Goal: Task Accomplishment & Management: Complete application form

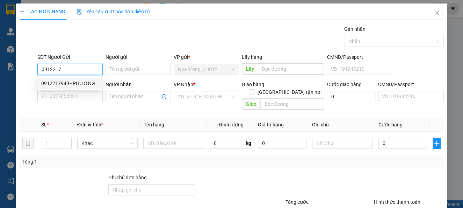
click at [65, 81] on div "0912217949 - PHƯƠNG" at bounding box center [69, 83] width 56 height 8
type input "0912217949"
type input "PHƯƠNG"
type input "0903805536"
type input "DƯƠNG"
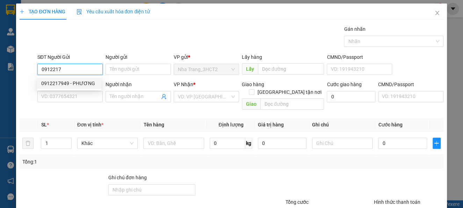
checkbox input "true"
type input "[STREET_ADDRESS][PERSON_NAME] (GTN: 50K)"
type input "50.000"
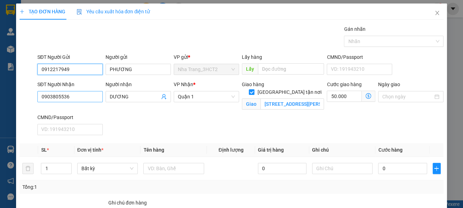
type input "0912217949"
drag, startPoint x: 74, startPoint y: 93, endPoint x: 0, endPoint y: 89, distance: 74.2
click at [8, 94] on div "TẠO ĐƠN HÀNG Yêu cầu xuất hóa đơn điện tử Transit Pickup Surcharge Ids Transit …" at bounding box center [231, 104] width 463 height 208
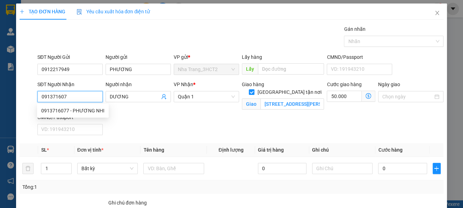
type input "0913716077"
click at [56, 110] on div "0913716077 - PHƯƠNG NHI" at bounding box center [72, 111] width 63 height 8
type input "PHƯƠNG NHI"
checkbox input "false"
type input "0"
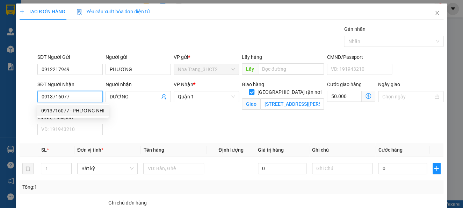
type input "0"
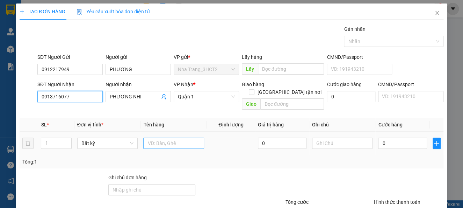
type input "0913716077"
click at [173, 137] on input "text" at bounding box center [173, 142] width 61 height 11
type input "1 THÙNG XỐP"
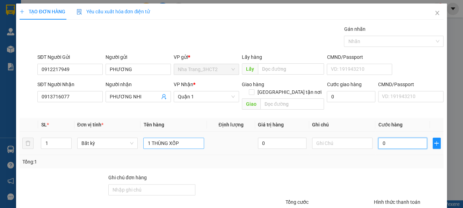
type input "5"
type input "50"
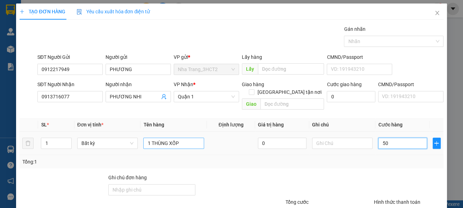
type input "50"
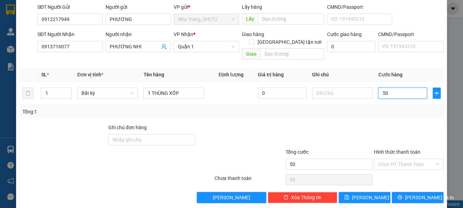
scroll to position [51, 0]
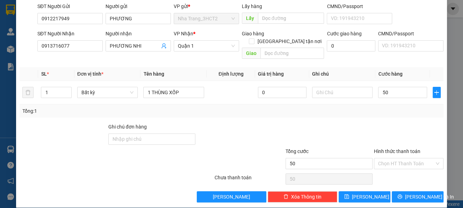
type input "50.000"
click at [245, 125] on div at bounding box center [240, 135] width 88 height 24
click at [397, 158] on input "Hình thức thanh toán" at bounding box center [406, 163] width 56 height 10
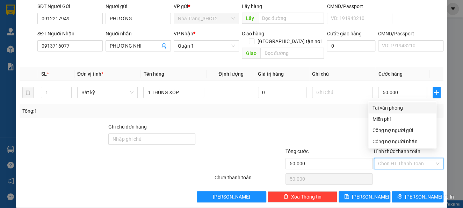
click at [379, 109] on div "Tại văn phòng" at bounding box center [402, 108] width 60 height 8
type input "0"
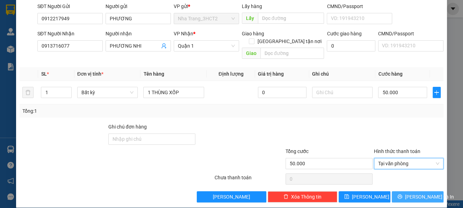
click at [415, 193] on span "[PERSON_NAME] và In" at bounding box center [429, 197] width 49 height 8
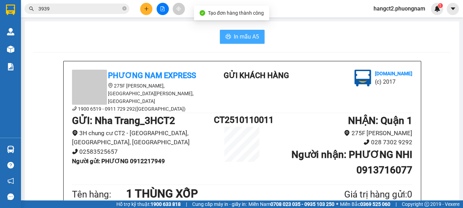
click at [241, 34] on span "In mẫu A5" at bounding box center [246, 36] width 25 height 9
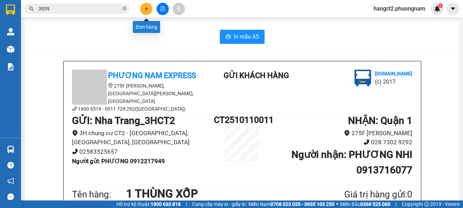
click at [145, 9] on icon "plus" at bounding box center [146, 8] width 5 height 5
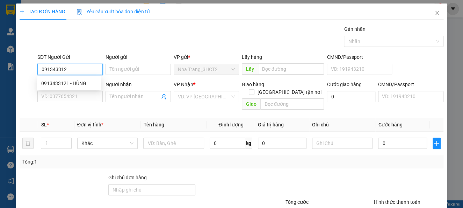
type input "0913433121"
click at [61, 84] on div "0913433121 - HÙNG" at bounding box center [69, 83] width 56 height 8
type input "HÙNG"
type input "0978041532"
type input "TRÍ"
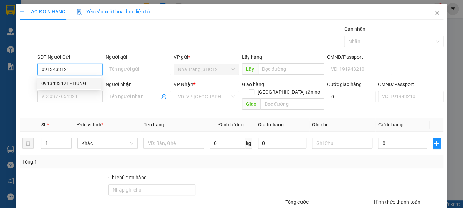
checkbox input "true"
type input "292/19B [GEOGRAPHIC_DATA], P17, [GEOGRAPHIC_DATA]"
type input "70.000"
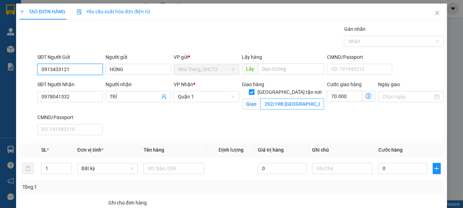
type input "0913433121"
click at [277, 98] on input "292/19B [GEOGRAPHIC_DATA], P17, [GEOGRAPHIC_DATA]" at bounding box center [292, 103] width 64 height 11
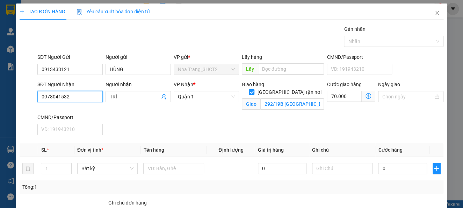
drag, startPoint x: 73, startPoint y: 98, endPoint x: 9, endPoint y: 99, distance: 64.3
click at [9, 99] on div "TẠO ĐƠN HÀNG Yêu cầu xuất hóa đơn điện tử Transit Pickup Surcharge Ids Transit …" at bounding box center [231, 104] width 463 height 208
type input "0963993393"
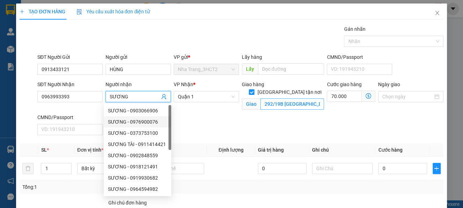
type input "SƯƠNG"
click at [277, 99] on input "292/19B [GEOGRAPHIC_DATA], P17, [GEOGRAPHIC_DATA]" at bounding box center [292, 103] width 64 height 11
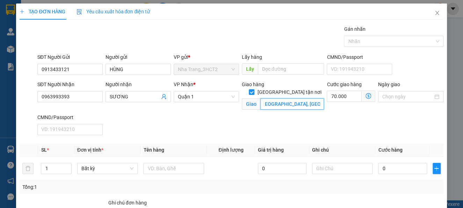
scroll to position [0, 78]
click at [365, 94] on icon "dollar-circle" at bounding box center [368, 96] width 6 height 6
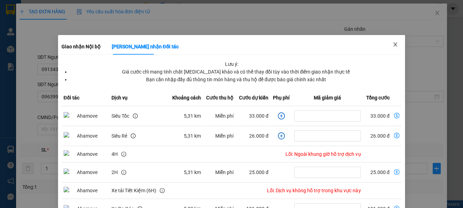
click at [392, 42] on icon "close" at bounding box center [395, 45] width 6 height 6
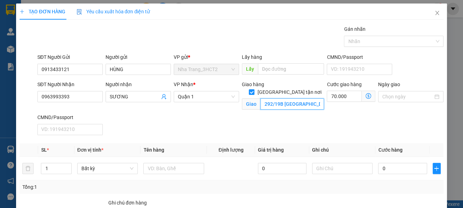
click at [314, 98] on input "292/19B [GEOGRAPHIC_DATA], [GEOGRAPHIC_DATA], [GEOGRAPHIC_DATA]" at bounding box center [292, 103] width 64 height 11
type input "292/19B [GEOGRAPHIC_DATA], [GEOGRAPHIC_DATA], [GEOGRAPHIC_DATA] (GTN: 60)"
click at [328, 97] on input "70.000" at bounding box center [344, 95] width 35 height 11
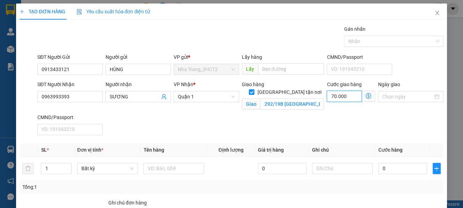
type input "6"
type input "60"
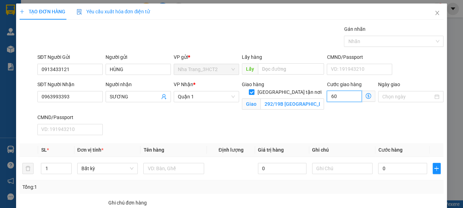
type input "60"
type input "60.000"
click at [307, 116] on div "SĐT Người Nhận 0963993393 Người nhận SƯƠNG VP Nhận * Quận 1 Giao hàng [GEOGRAPH…" at bounding box center [240, 108] width 409 height 57
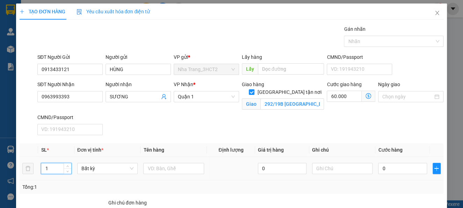
click at [27, 169] on tr "1 Bất kỳ 0 0" at bounding box center [231, 168] width 423 height 23
type input "2"
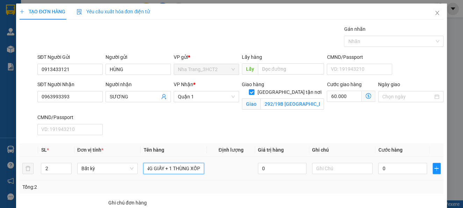
scroll to position [0, 18]
type input "1 THÙNG GIẤY + 1 THÙNG XỐP"
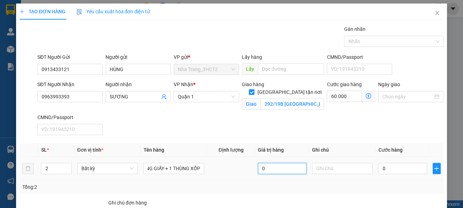
scroll to position [0, 0]
click at [365, 96] on icon "dollar-circle" at bounding box center [368, 96] width 6 height 6
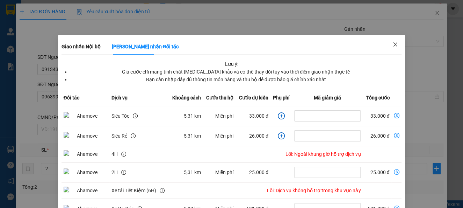
click at [393, 43] on icon "close" at bounding box center [395, 44] width 4 height 4
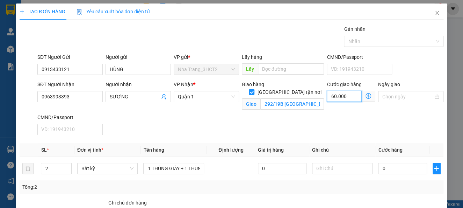
click at [340, 95] on input "60.000" at bounding box center [344, 95] width 35 height 11
type input "7"
type input "70"
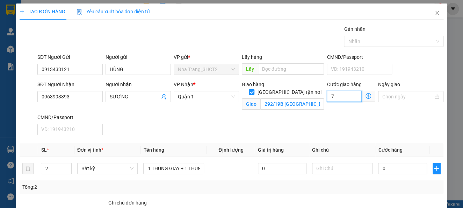
type input "70"
type input "70.000"
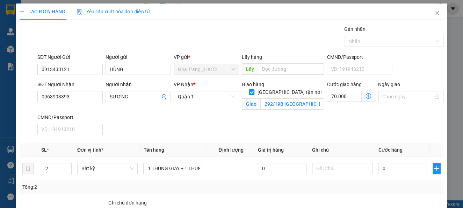
click at [272, 124] on div "SĐT Người Nhận 0963993393 Người nhận SƯƠNG VP Nhận * Quận 1 Giao hàng [GEOGRAPH…" at bounding box center [240, 108] width 409 height 57
click at [310, 98] on input "292/19B [GEOGRAPHIC_DATA], [GEOGRAPHIC_DATA], [GEOGRAPHIC_DATA] (GTN: 60)" at bounding box center [292, 103] width 64 height 11
type input "292/19B [GEOGRAPHIC_DATA], [GEOGRAPHIC_DATA], [GEOGRAPHIC_DATA] (GTN: 70)"
click at [312, 120] on div "SĐT Người Nhận 0963993393 Người nhận SƯƠNG VP Nhận * Quận 1 Giao hàng [GEOGRAPH…" at bounding box center [240, 108] width 409 height 57
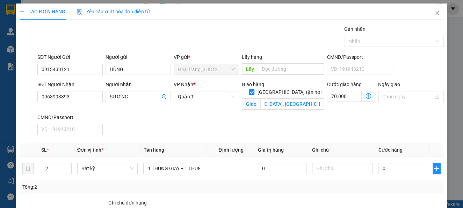
scroll to position [0, 0]
click at [383, 168] on input "0" at bounding box center [402, 167] width 49 height 11
type input "7"
type input "70.007"
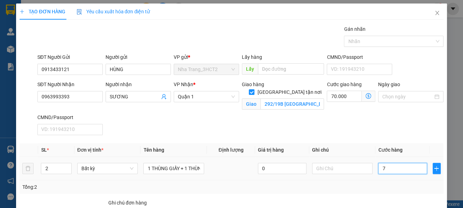
type input "70"
type input "70.070"
click at [333, 121] on div "SĐT Người Nhận 0963993393 Người nhận SƯƠNG VP Nhận * Quận 1 Giao hàng [GEOGRAPH…" at bounding box center [240, 108] width 409 height 57
type input "70.000"
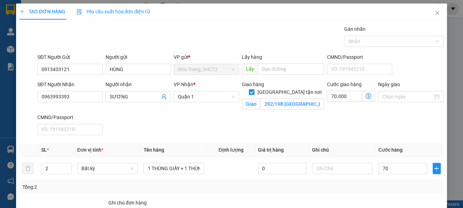
type input "140.000"
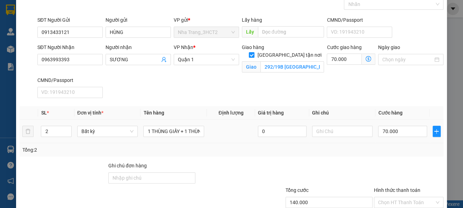
scroll to position [84, 0]
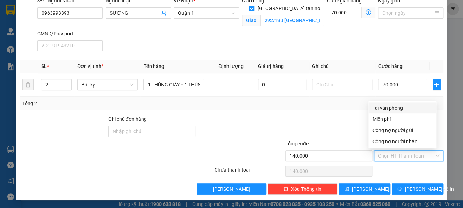
click at [406, 158] on input "Hình thức thanh toán" at bounding box center [406, 155] width 56 height 10
click at [388, 109] on div "Tại văn phòng" at bounding box center [402, 108] width 60 height 8
type input "0"
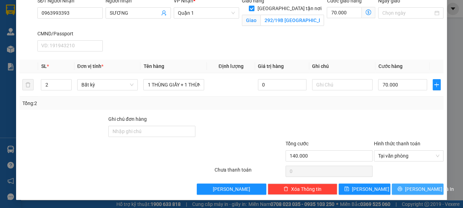
click at [413, 187] on span "[PERSON_NAME] và In" at bounding box center [429, 189] width 49 height 8
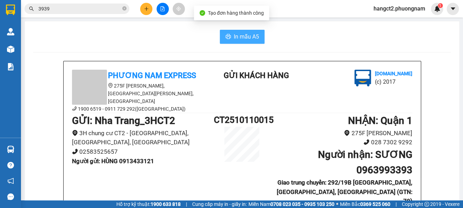
click at [241, 39] on span "In mẫu A5" at bounding box center [246, 36] width 25 height 9
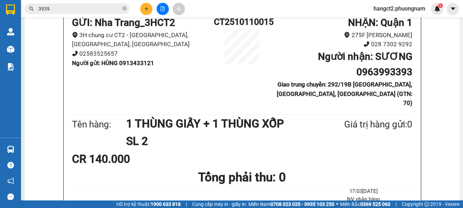
scroll to position [140, 0]
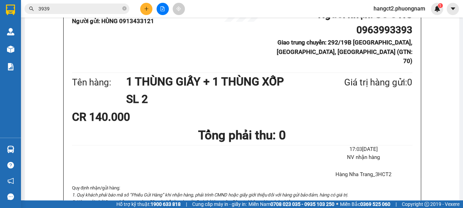
click at [144, 13] on button at bounding box center [146, 9] width 12 height 12
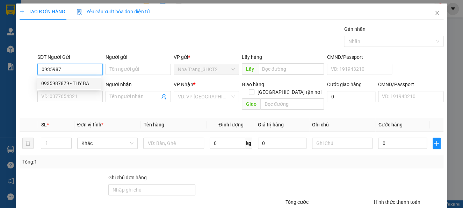
click at [65, 79] on div "0935987879 - THY BA" at bounding box center [69, 83] width 56 height 8
type input "0935987879"
type input "THY BA"
type input "0908555216"
type input "[DEMOGRAPHIC_DATA]"
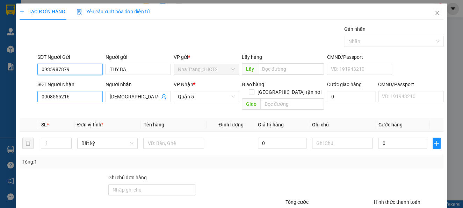
type input "0935987879"
drag, startPoint x: 77, startPoint y: 96, endPoint x: 0, endPoint y: 73, distance: 80.5
click at [0, 73] on div "TẠO ĐƠN HÀNG Yêu cầu xuất hóa đơn điện tử Transit Pickup Surcharge Ids Transit …" at bounding box center [231, 104] width 463 height 208
type input "0868442222"
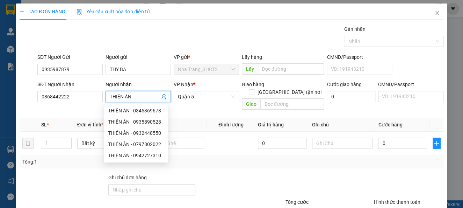
type input "THIÊN ÂN"
click at [183, 89] on div "VP Nhận *" at bounding box center [206, 85] width 65 height 10
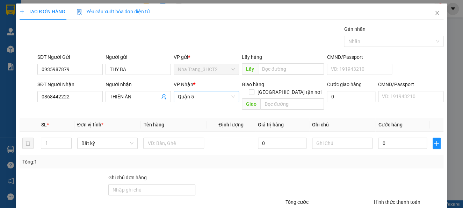
click at [186, 97] on span "Quận 5" at bounding box center [206, 96] width 57 height 10
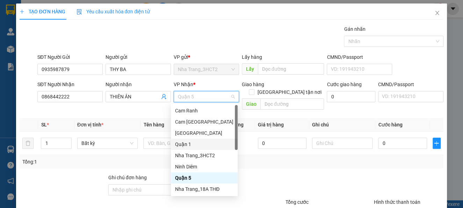
click at [184, 144] on div "Quận 1" at bounding box center [204, 144] width 58 height 8
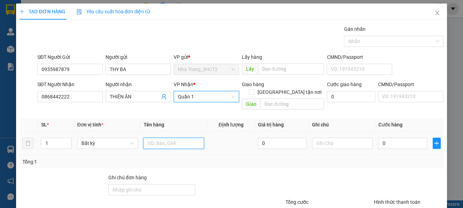
click at [170, 137] on input "text" at bounding box center [173, 142] width 61 height 11
type input "1 THÙNG GIẤY"
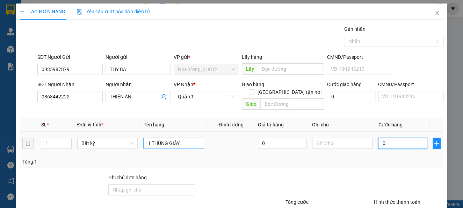
type input "5"
type input "50"
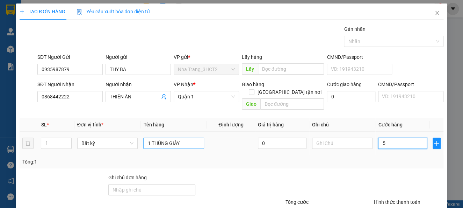
type input "50"
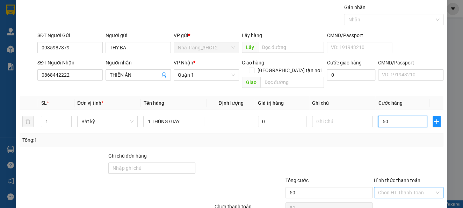
scroll to position [51, 0]
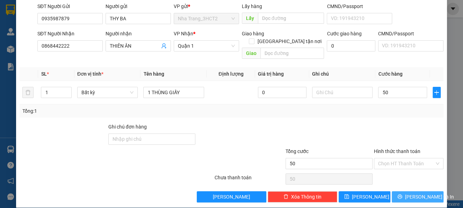
type input "50.000"
click at [401, 194] on icon "printer" at bounding box center [399, 196] width 5 height 5
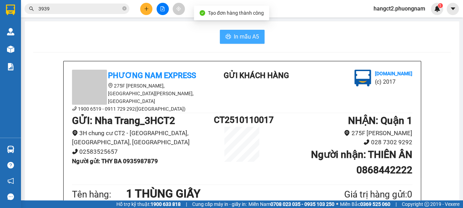
click at [252, 35] on span "In mẫu A5" at bounding box center [246, 36] width 25 height 9
